Goal: Task Accomplishment & Management: Manage account settings

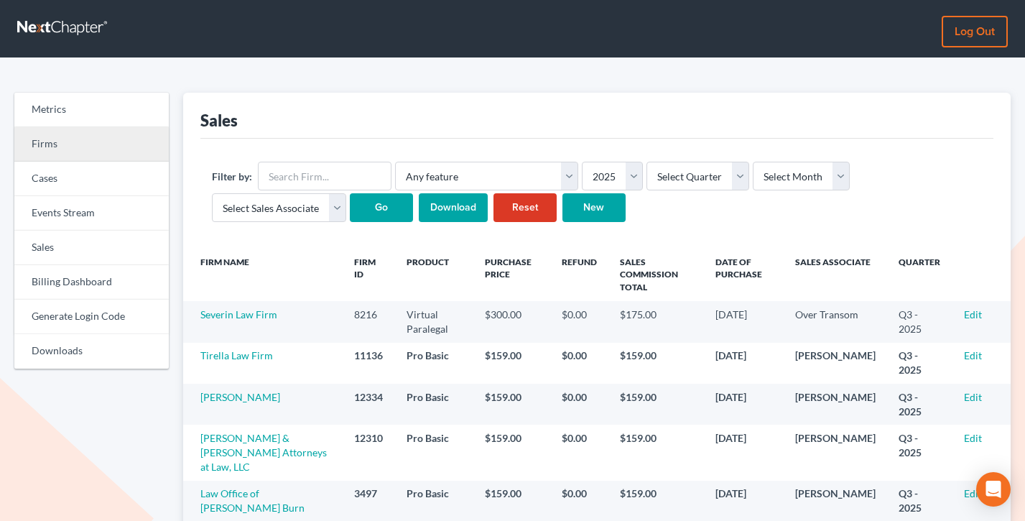
click at [86, 150] on link "Firms" at bounding box center [91, 144] width 154 height 34
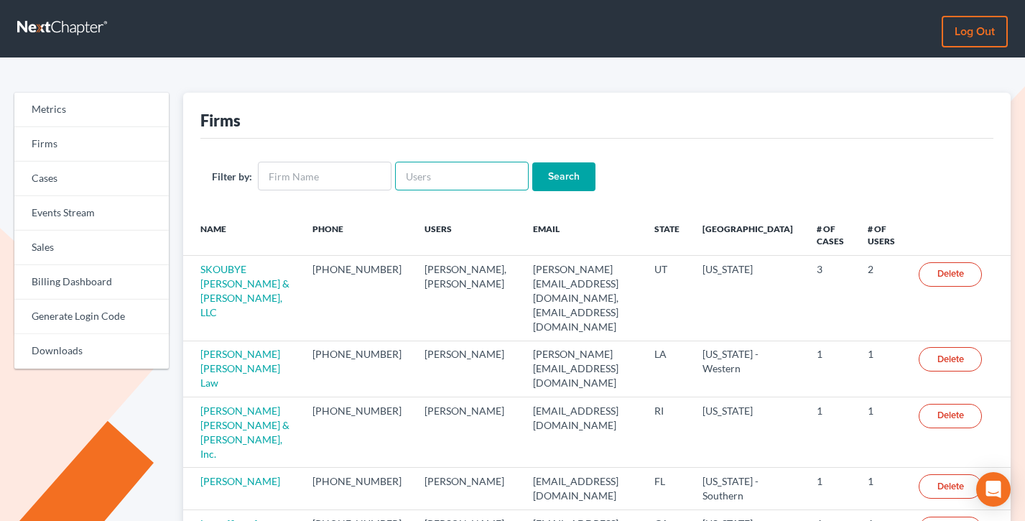
click at [427, 174] on input "text" at bounding box center [462, 176] width 134 height 29
paste input "78f685"
type input "78f685"
click at [532, 162] on input "Search" at bounding box center [563, 176] width 63 height 29
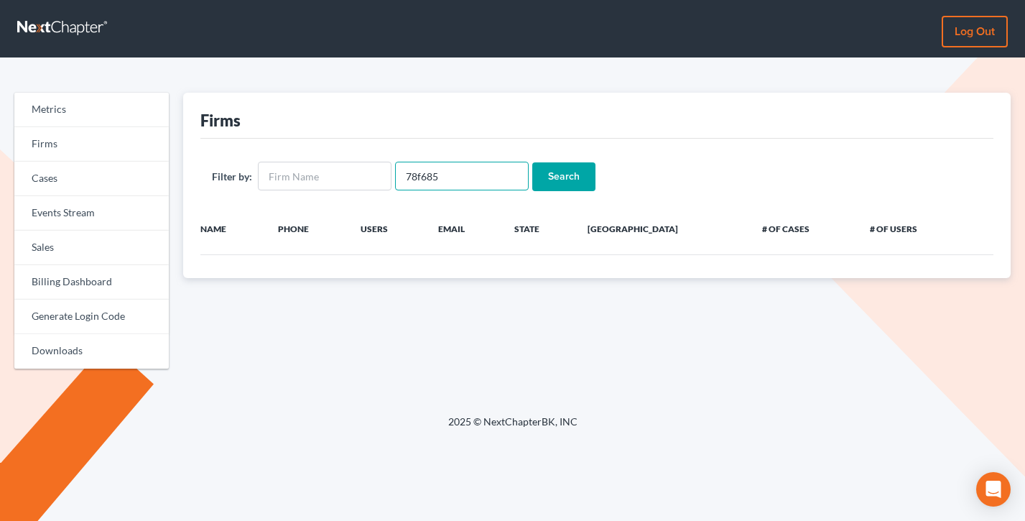
click at [432, 169] on input "78f685" at bounding box center [462, 176] width 134 height 29
click at [425, 164] on input "text" at bounding box center [462, 176] width 134 height 29
paste input "ron@williams-llc.com"
type input "ron@williams-llc.com"
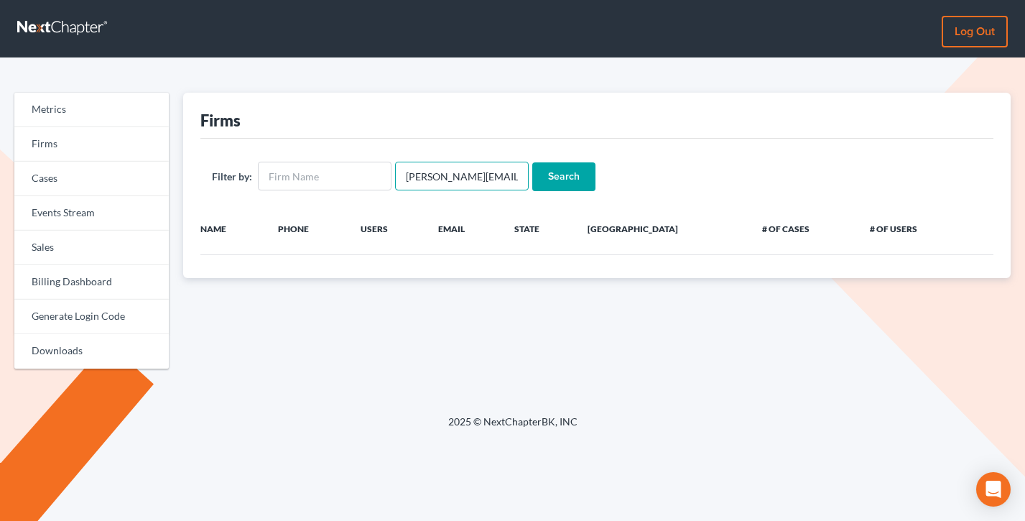
click at [532, 162] on input "Search" at bounding box center [563, 176] width 63 height 29
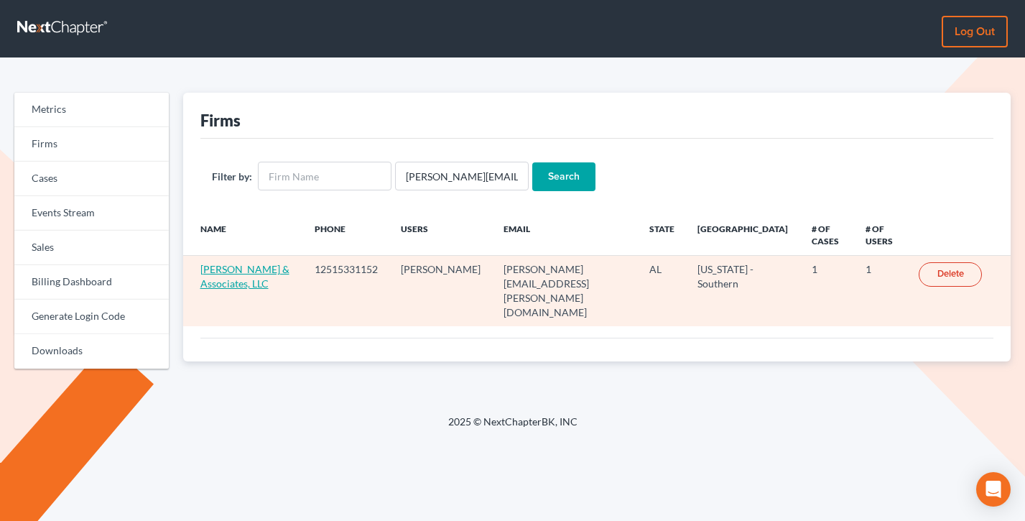
click at [220, 263] on link "Williams & Associates, LLC" at bounding box center [244, 276] width 89 height 27
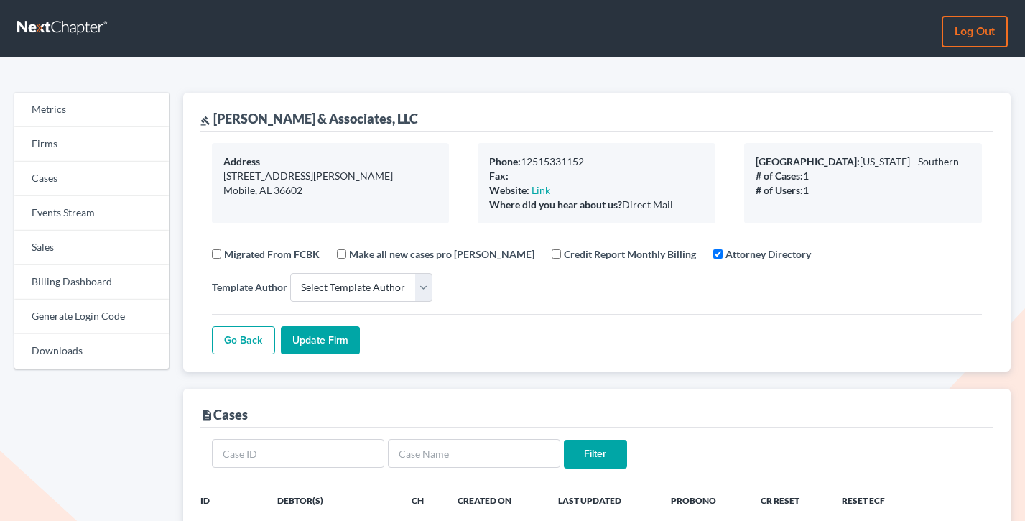
select select
click at [956, 29] on link "Log out" at bounding box center [974, 32] width 66 height 32
